Goal: Contribute content

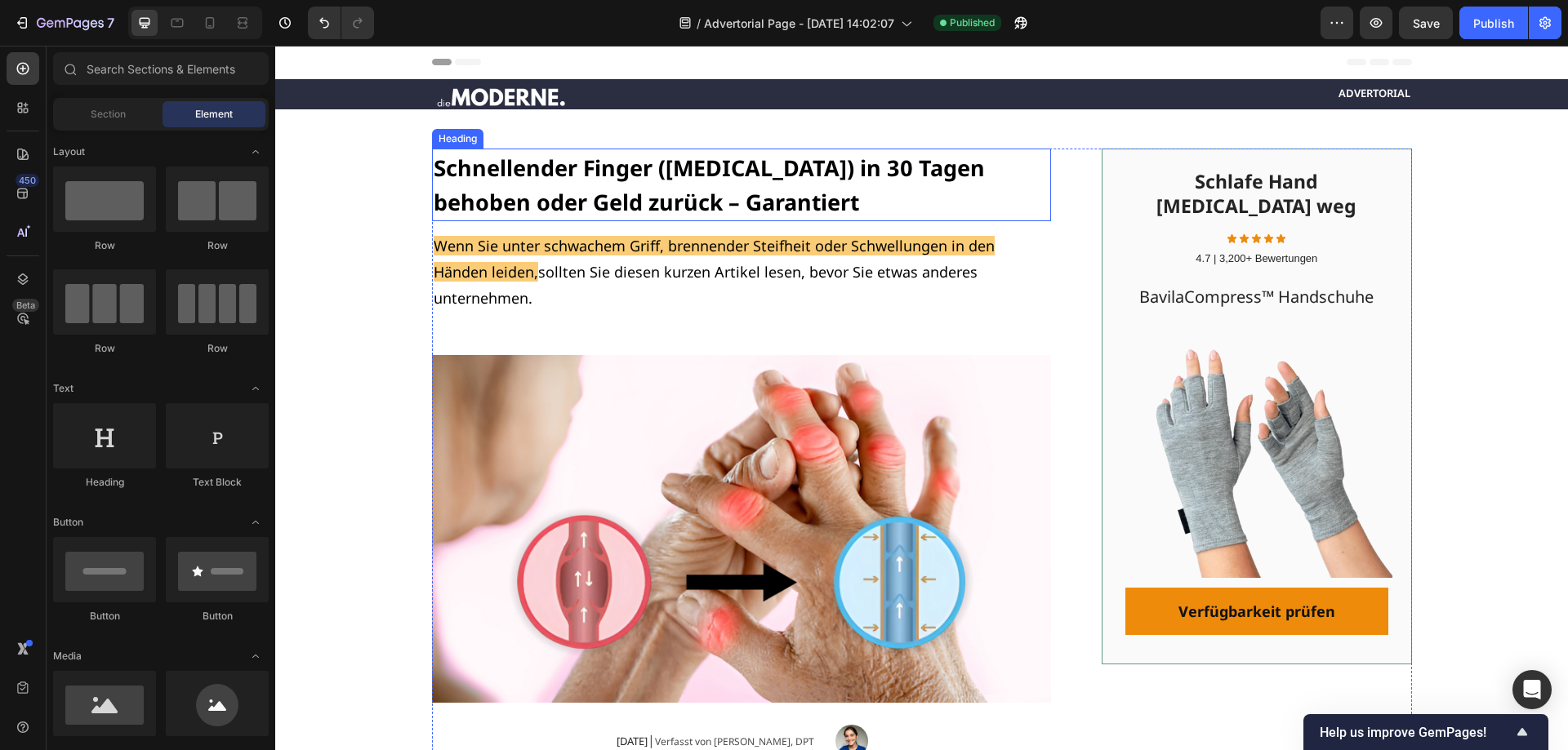
click at [566, 166] on strong "Schnellender Finger ([MEDICAL_DATA]) in 30 Tagen behoben oder Geld zurück – Gar…" at bounding box center [709, 185] width 551 height 64
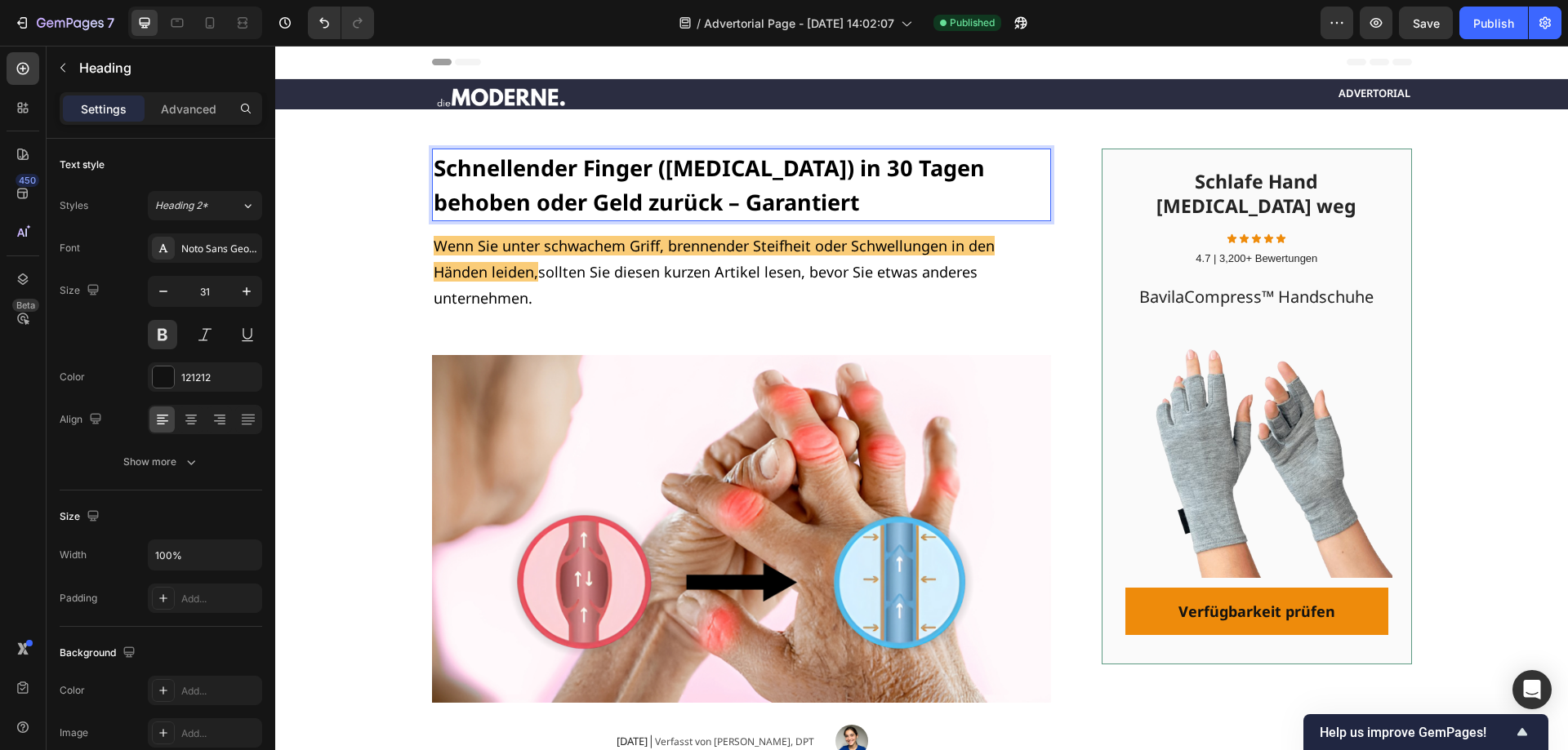
click at [737, 169] on strong "Schnellender Finger ([MEDICAL_DATA]) in 30 Tagen behoben oder Geld zurück – Gar…" at bounding box center [709, 185] width 551 height 64
drag, startPoint x: 751, startPoint y: 170, endPoint x: 661, endPoint y: 174, distance: 90.1
click at [661, 174] on strong "Schnellender Finger ([MEDICAL_DATA]) in 30 Tagen behoben oder Geld zurück – Gar…" at bounding box center [709, 185] width 551 height 64
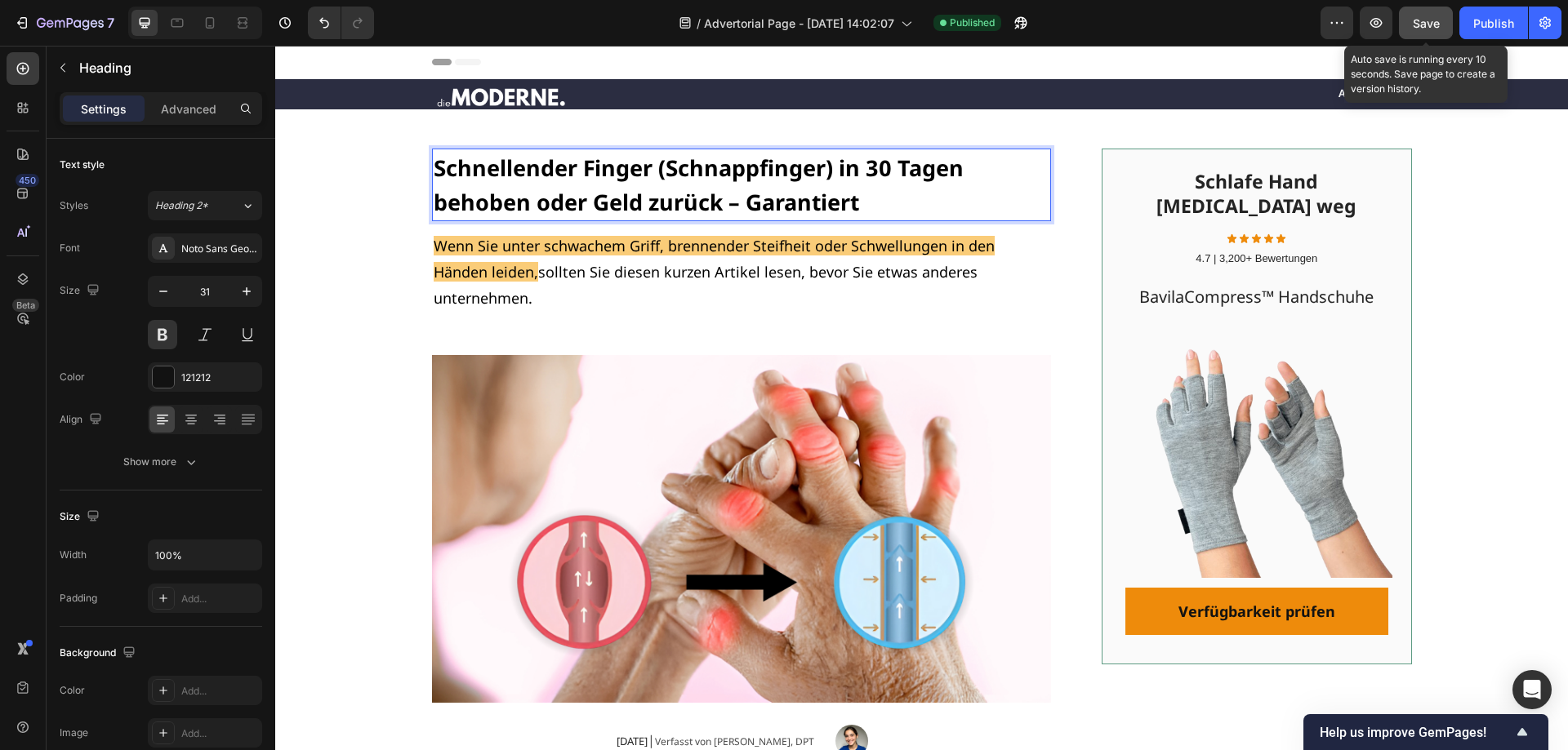
click at [1422, 22] on span "Save" at bounding box center [1426, 23] width 27 height 14
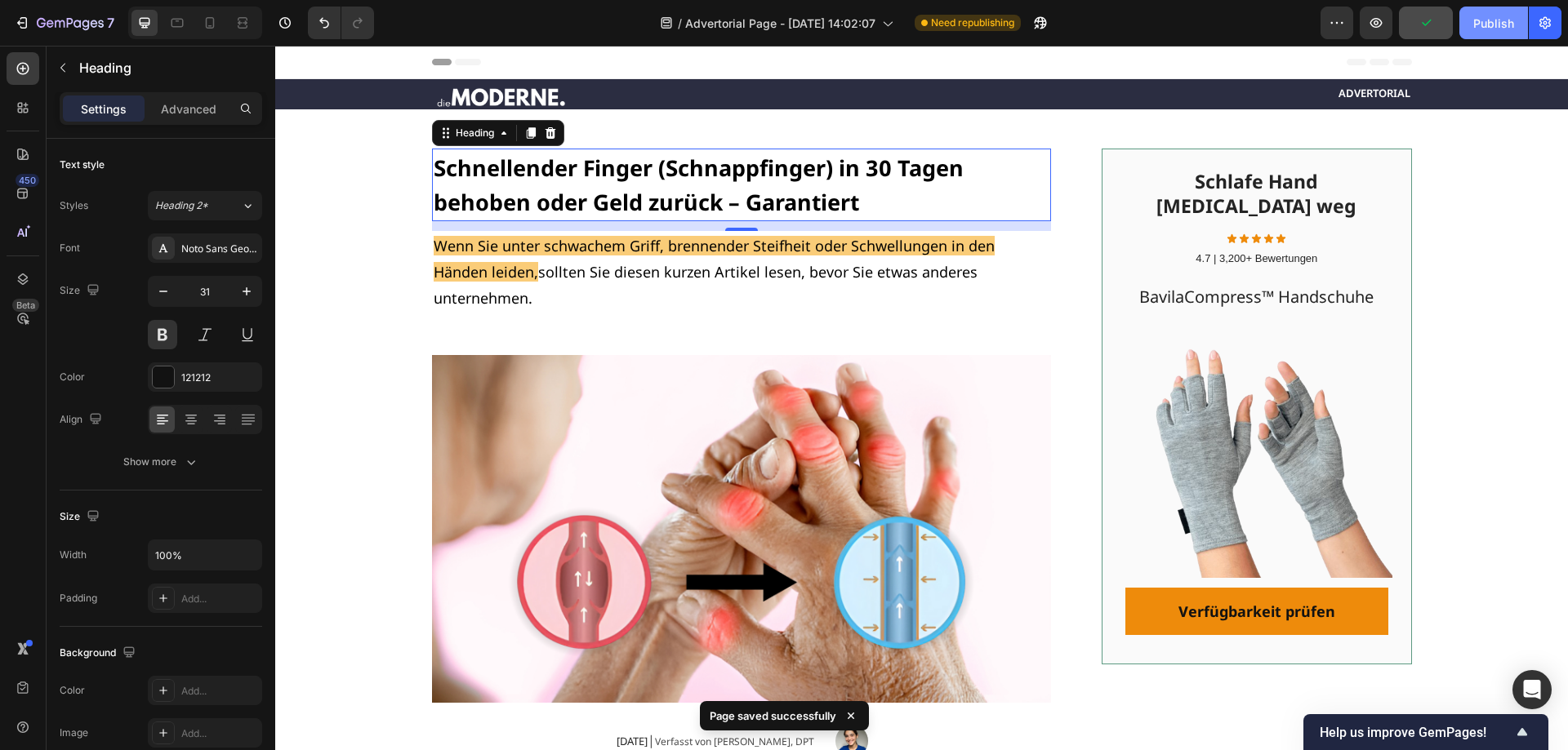
click at [1493, 23] on div "Publish" at bounding box center [1493, 23] width 41 height 17
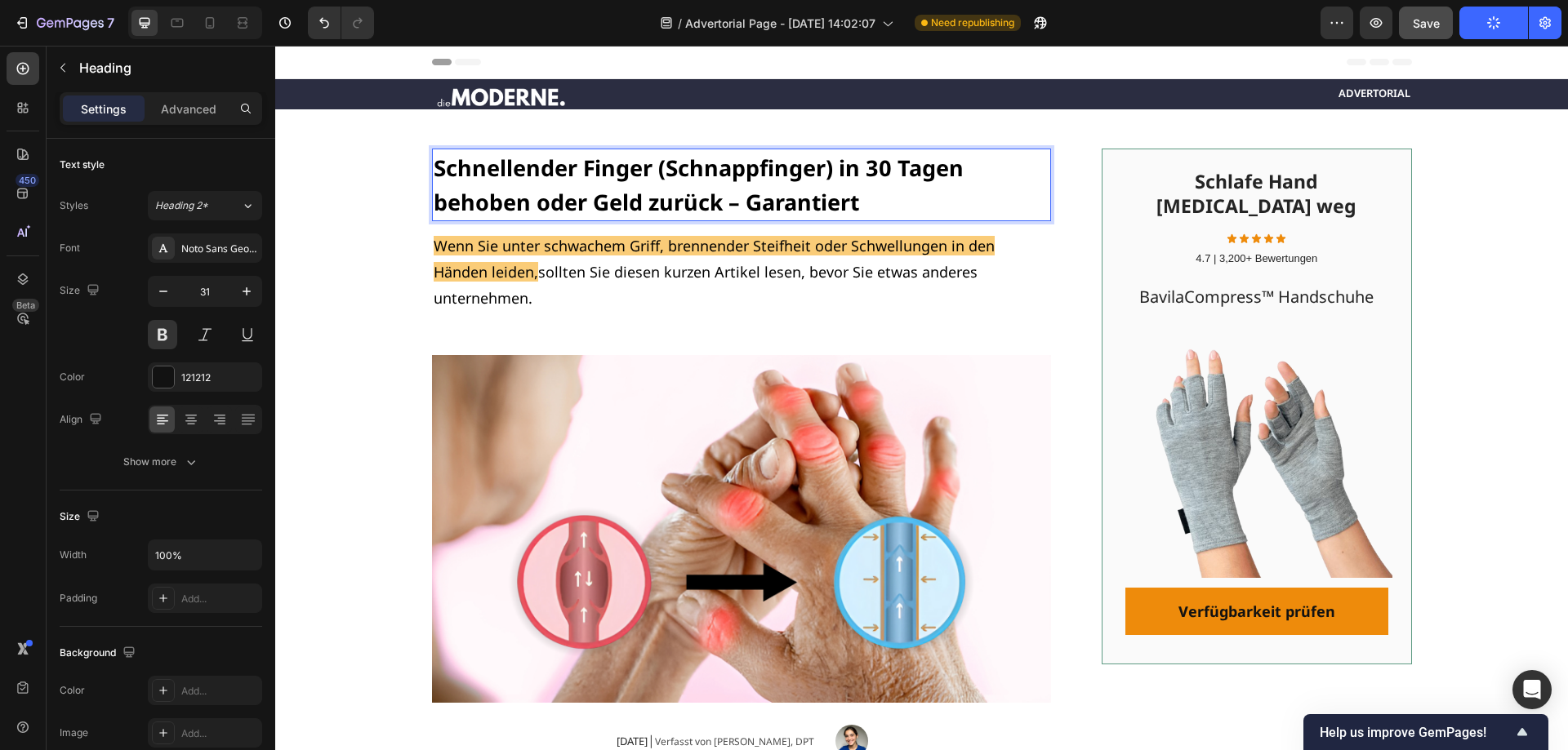
click at [655, 172] on strong "Schnellender Finger (Schnappfinger) in 30 Tagen behoben oder Geld zurück – Gara…" at bounding box center [698, 185] width 530 height 64
click at [650, 172] on strong "Schnellender Finger (Schnappfinger) in 30 Tagen behoben oder Geld zurück – Gara…" at bounding box center [698, 185] width 530 height 64
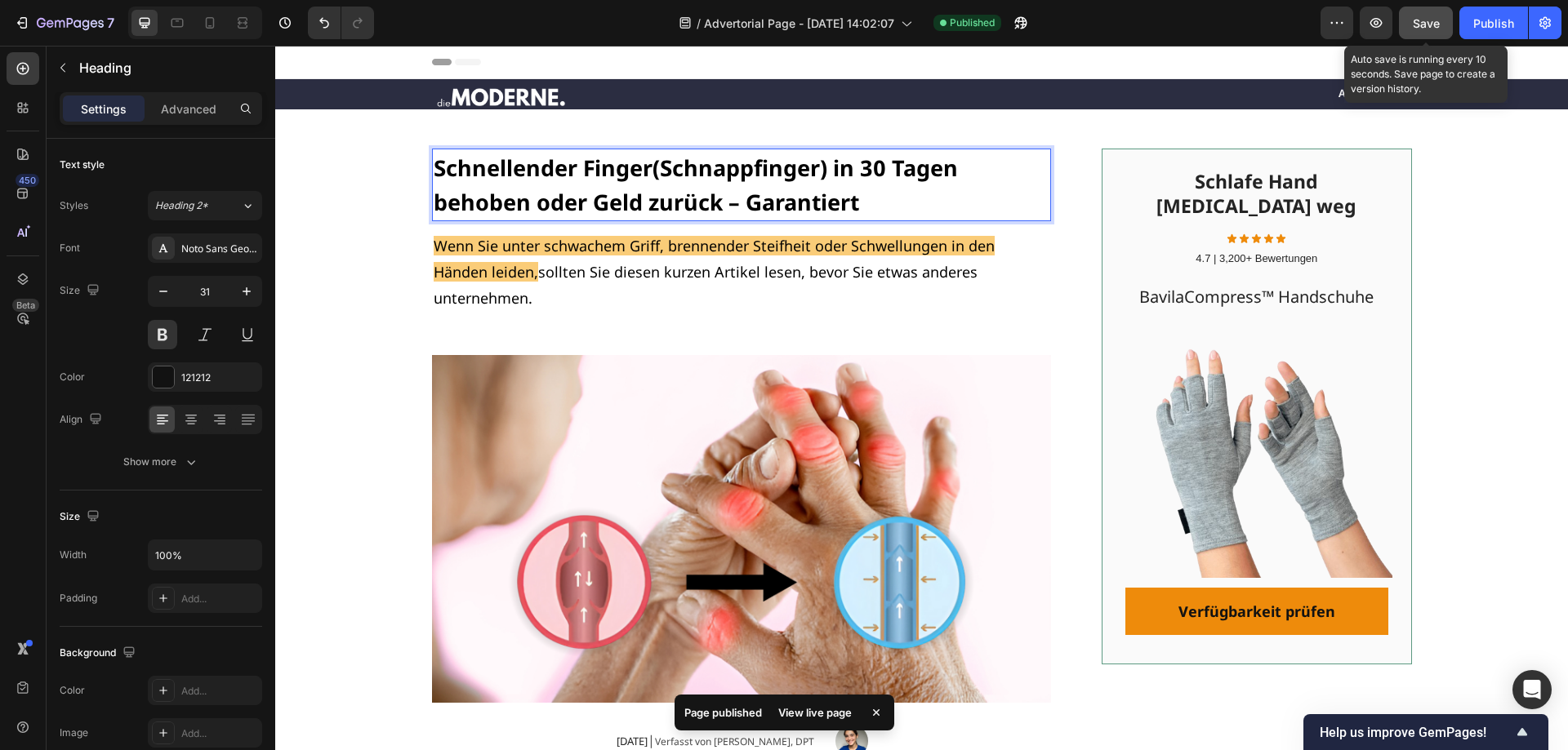
click at [1412, 19] on button "Save" at bounding box center [1425, 22] width 54 height 32
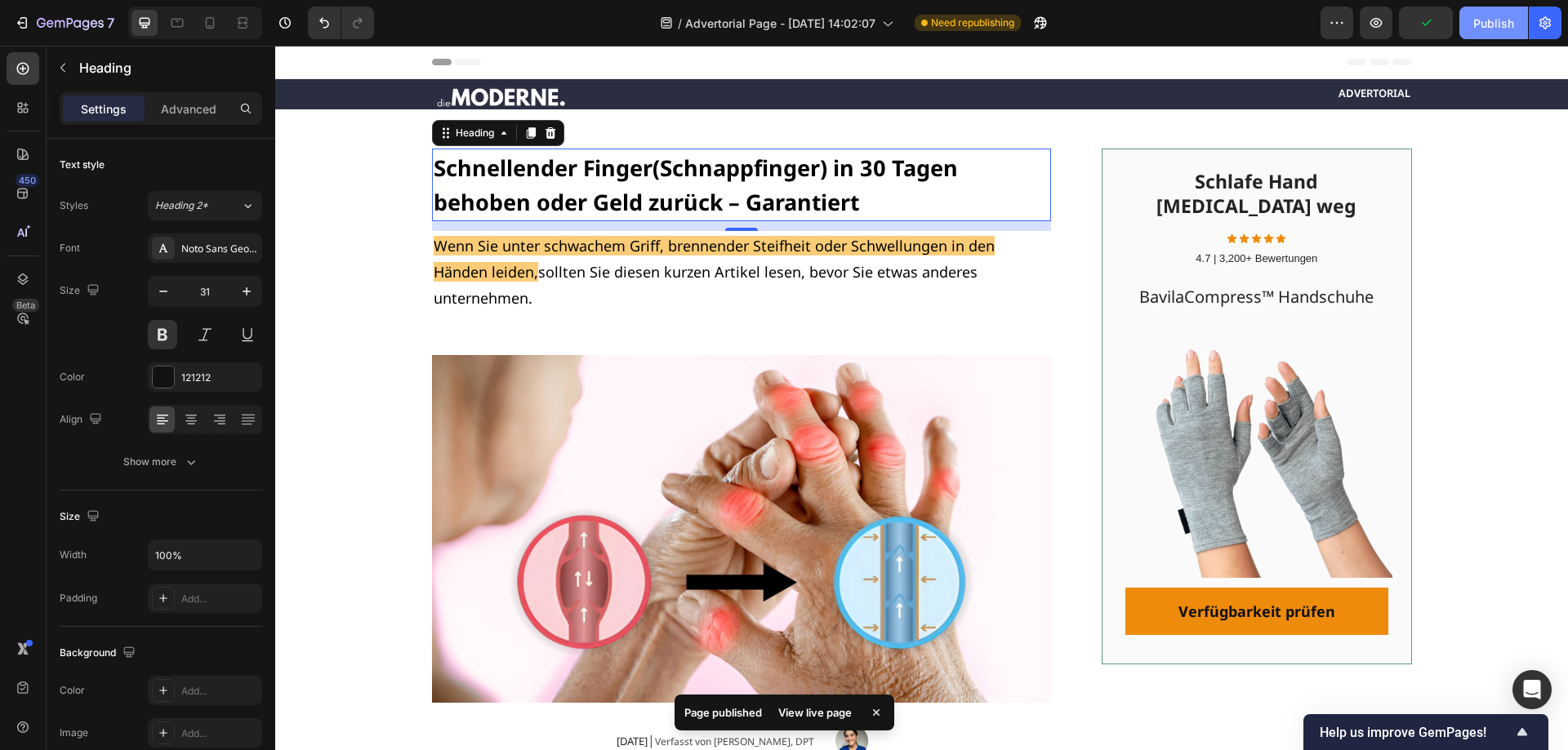
click at [1490, 26] on div "Publish" at bounding box center [1493, 23] width 41 height 17
